Goal: Information Seeking & Learning: Check status

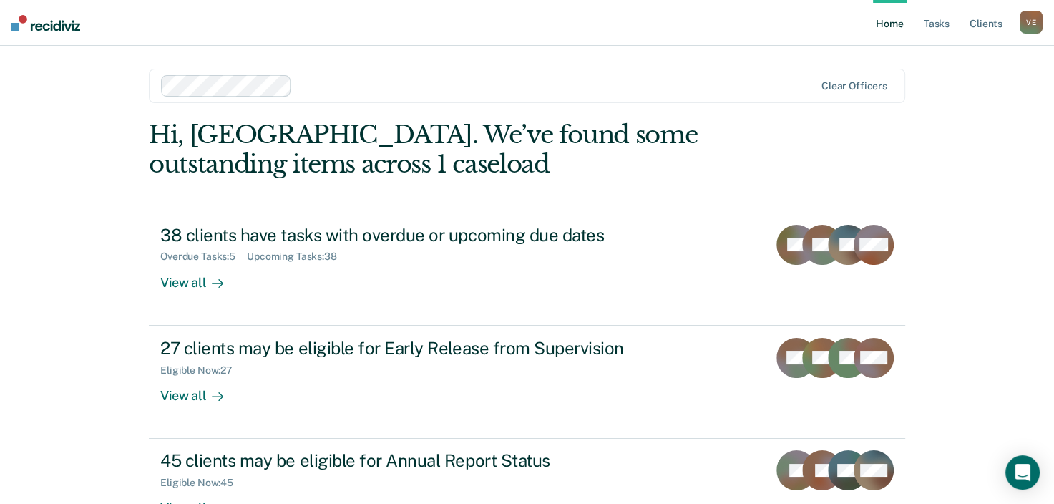
scroll to position [47, 0]
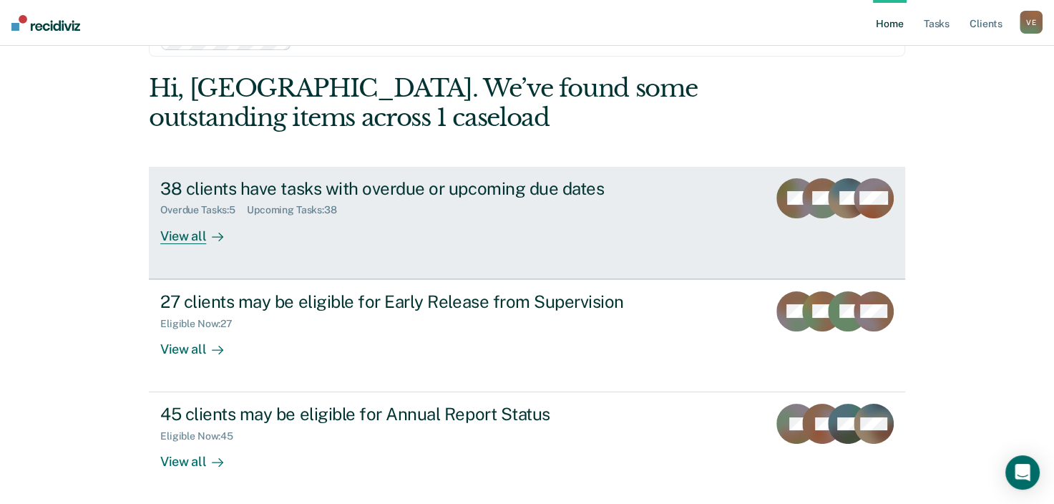
click at [192, 238] on div "View all" at bounding box center [200, 230] width 80 height 28
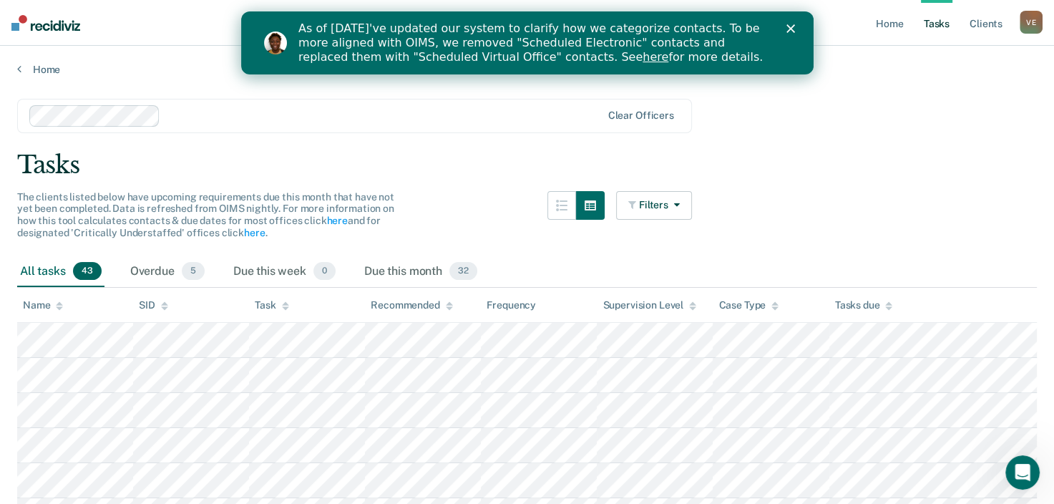
scroll to position [47, 0]
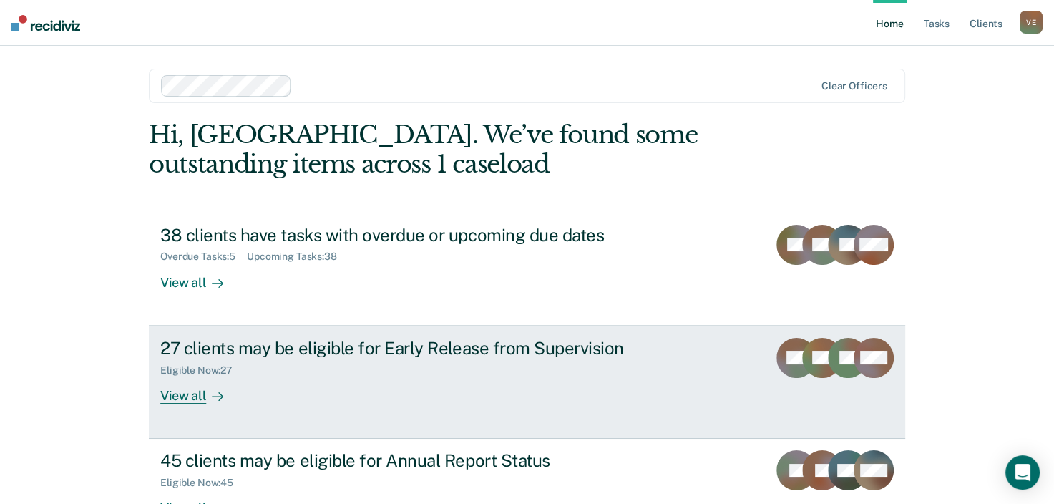
click at [187, 396] on div "View all" at bounding box center [200, 390] width 80 height 28
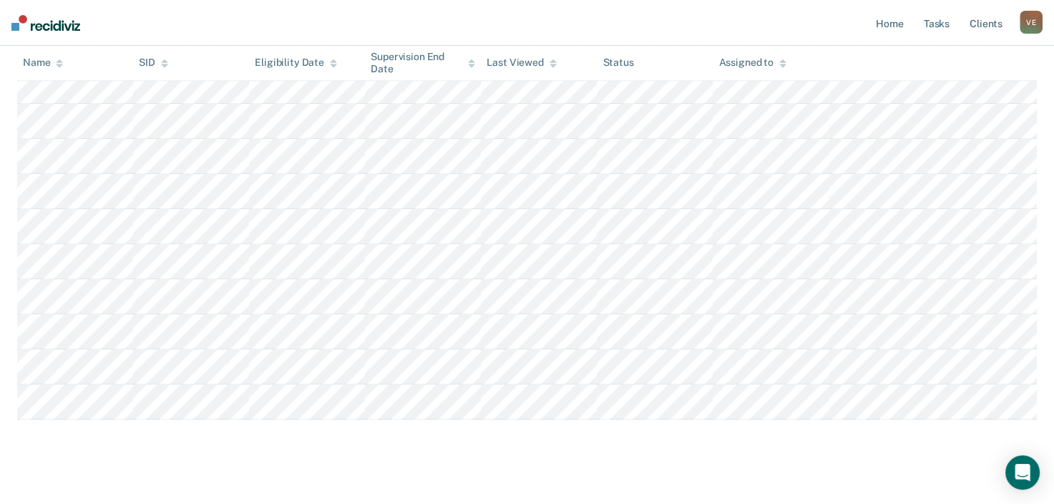
scroll to position [842, 0]
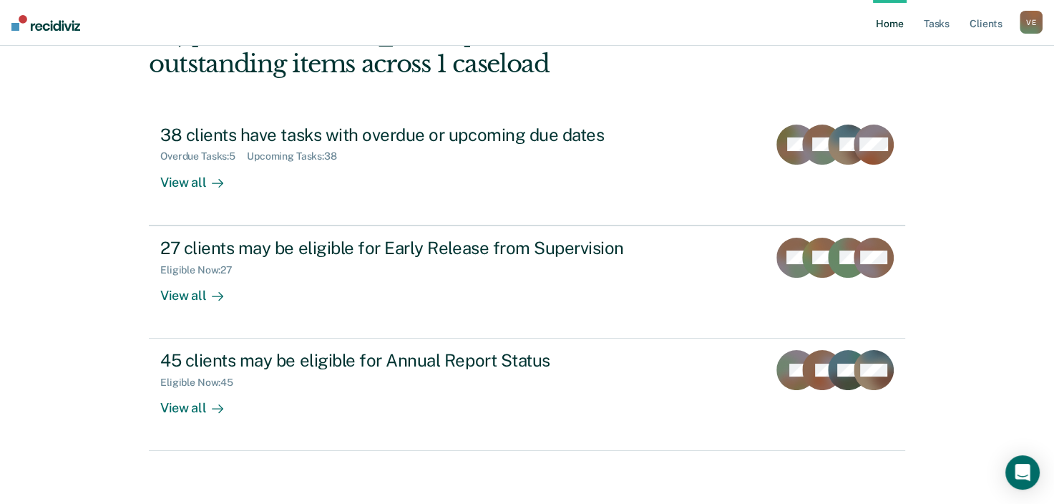
scroll to position [104, 0]
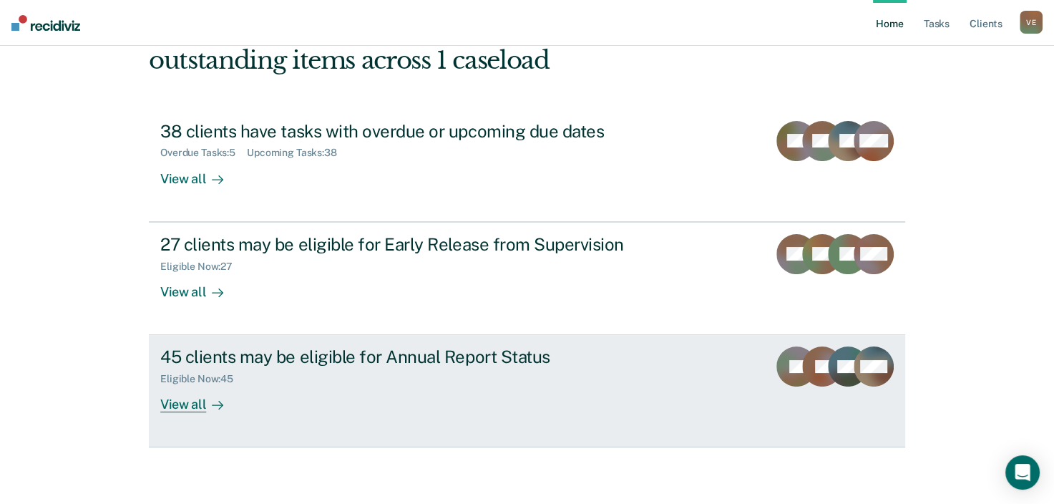
click at [196, 401] on div "View all" at bounding box center [200, 399] width 80 height 28
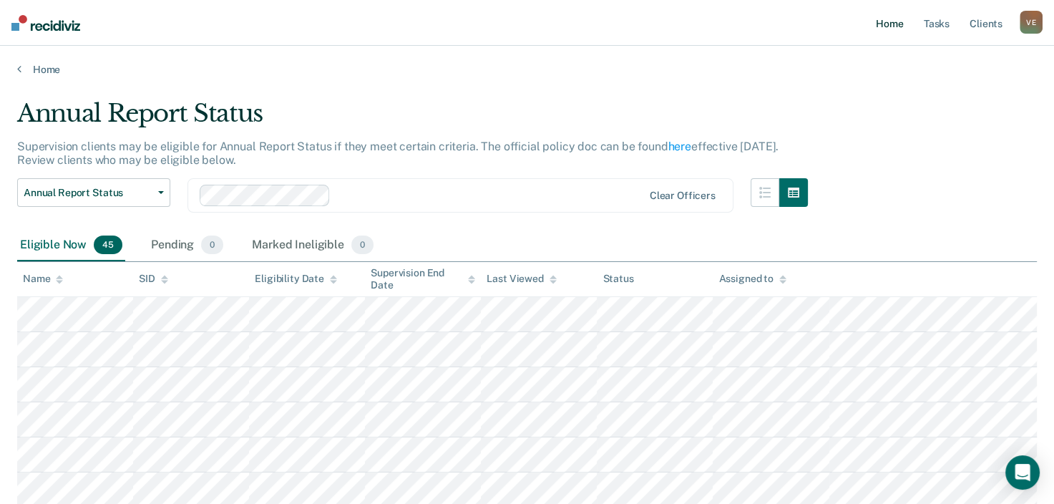
click at [890, 22] on link "Home" at bounding box center [889, 23] width 33 height 46
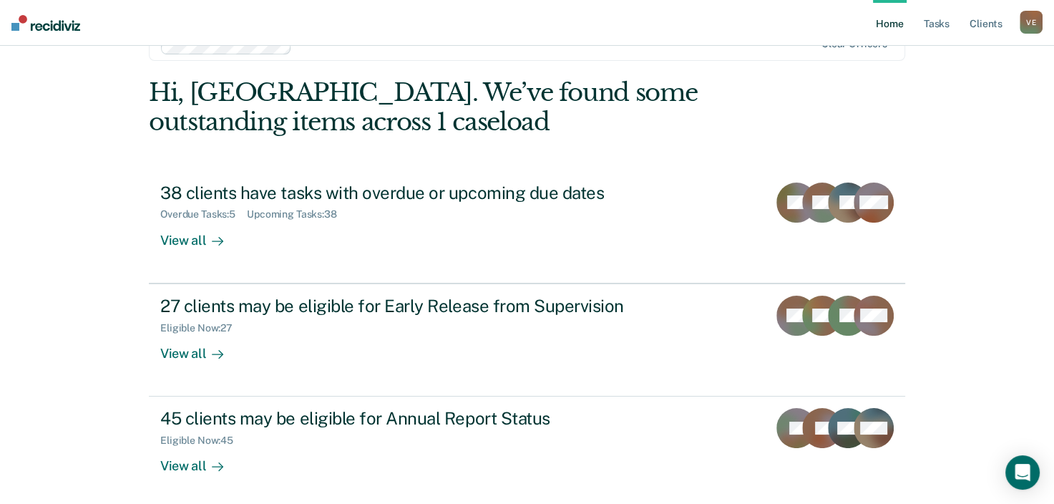
scroll to position [104, 0]
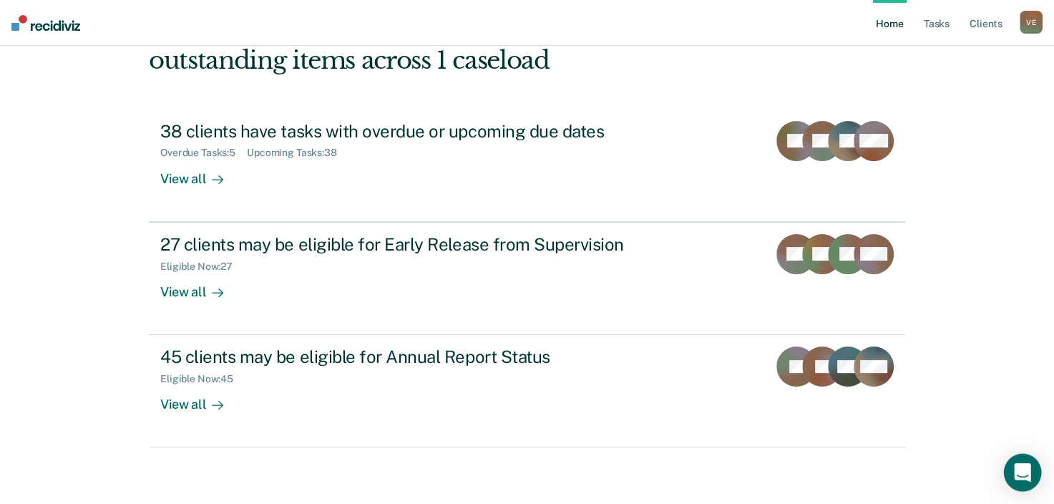
click at [1025, 467] on icon "Open Intercom Messenger" at bounding box center [1022, 472] width 16 height 19
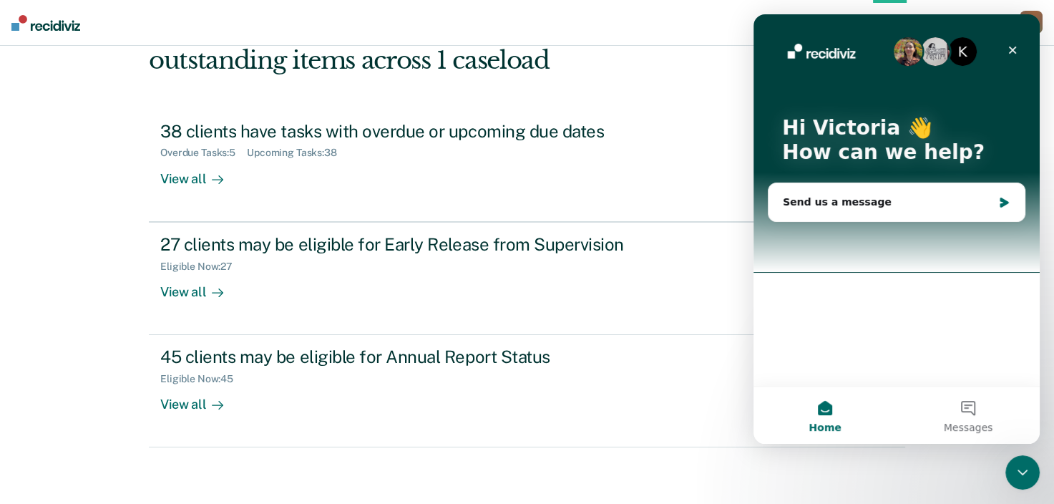
scroll to position [0, 0]
click at [1012, 49] on icon "Close" at bounding box center [1013, 51] width 8 height 8
